Goal: Information Seeking & Learning: Learn about a topic

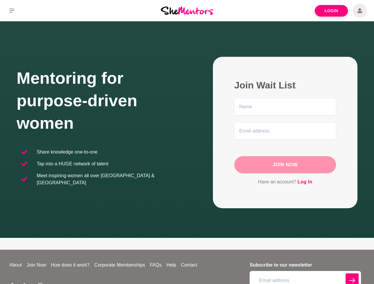
click at [187, 142] on div "Join Wait List Join Now Have an account? Log In" at bounding box center [272, 132] width 170 height 151
click at [12, 11] on icon at bounding box center [11, 11] width 5 height 4
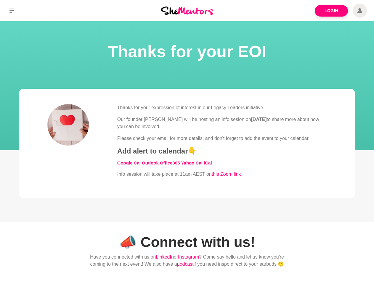
click at [187, 142] on div "Thanks for your expression of interest in our Legacy Leaders initiative. Our fo…" at bounding box center [221, 141] width 209 height 74
click at [12, 11] on icon at bounding box center [11, 11] width 5 height 4
